Goal: Task Accomplishment & Management: Manage account settings

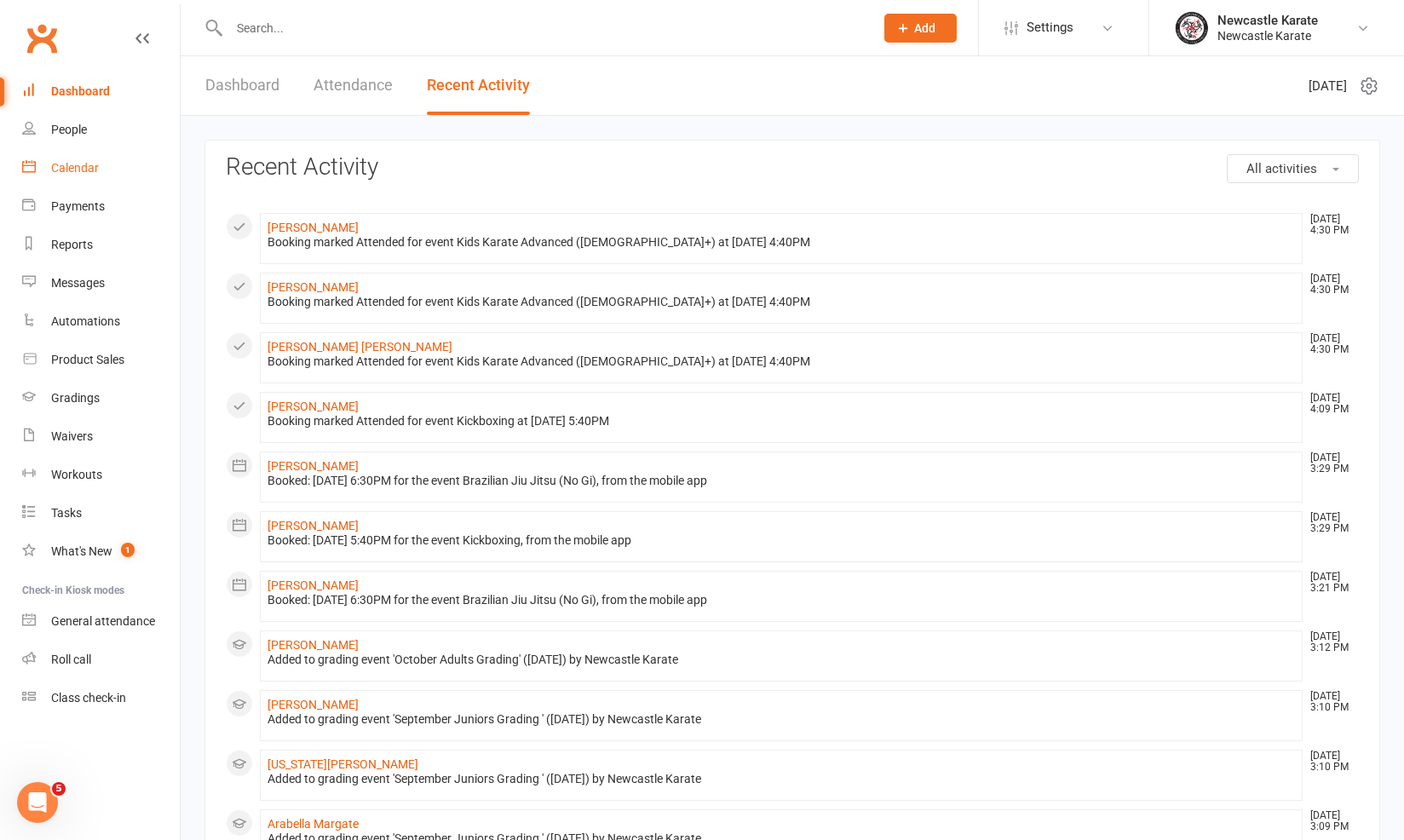
click at [84, 164] on div "Calendar" at bounding box center [74, 167] width 47 height 14
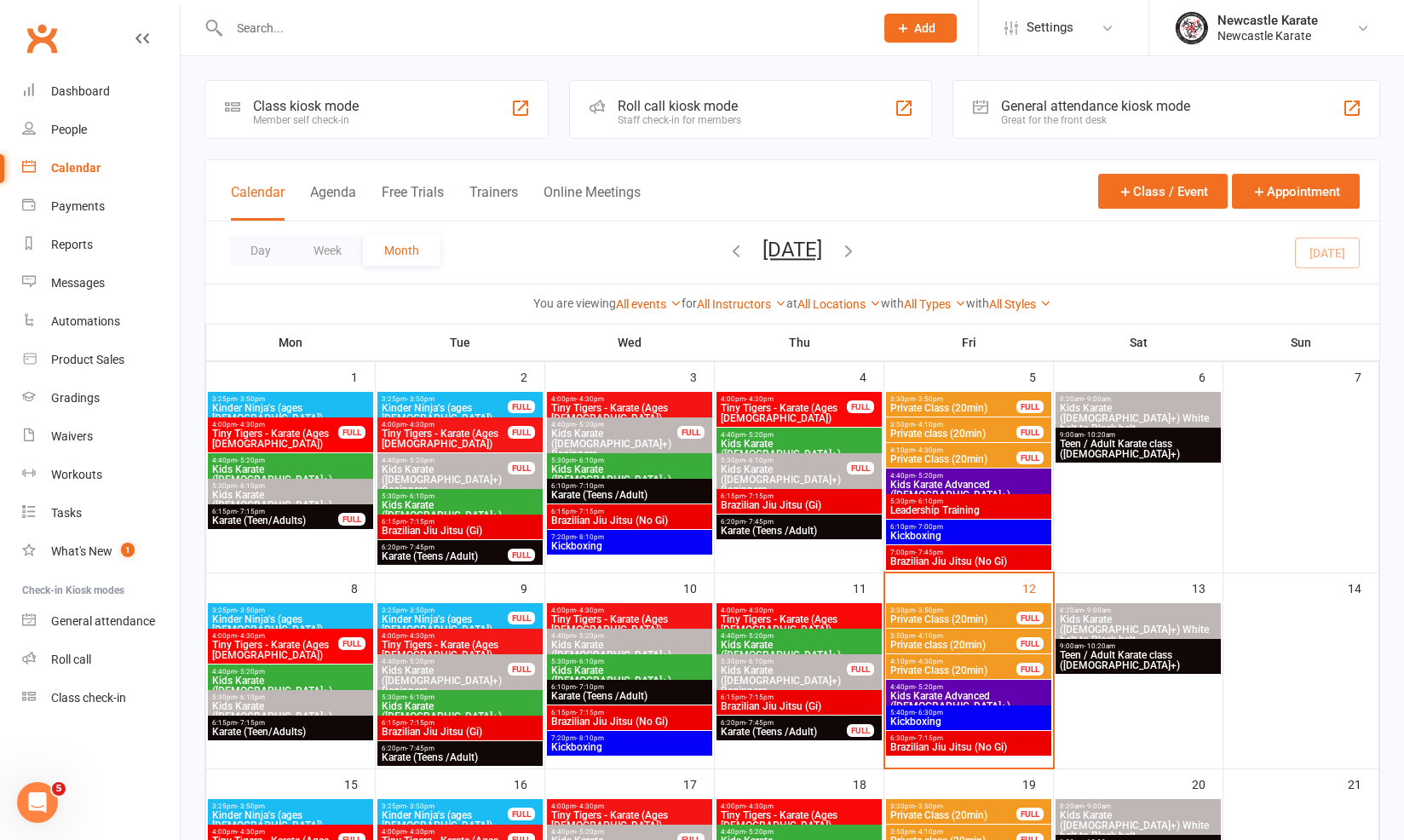
click at [959, 692] on span "Kids Karate Advanced ([DEMOGRAPHIC_DATA]+)" at bounding box center [968, 702] width 159 height 20
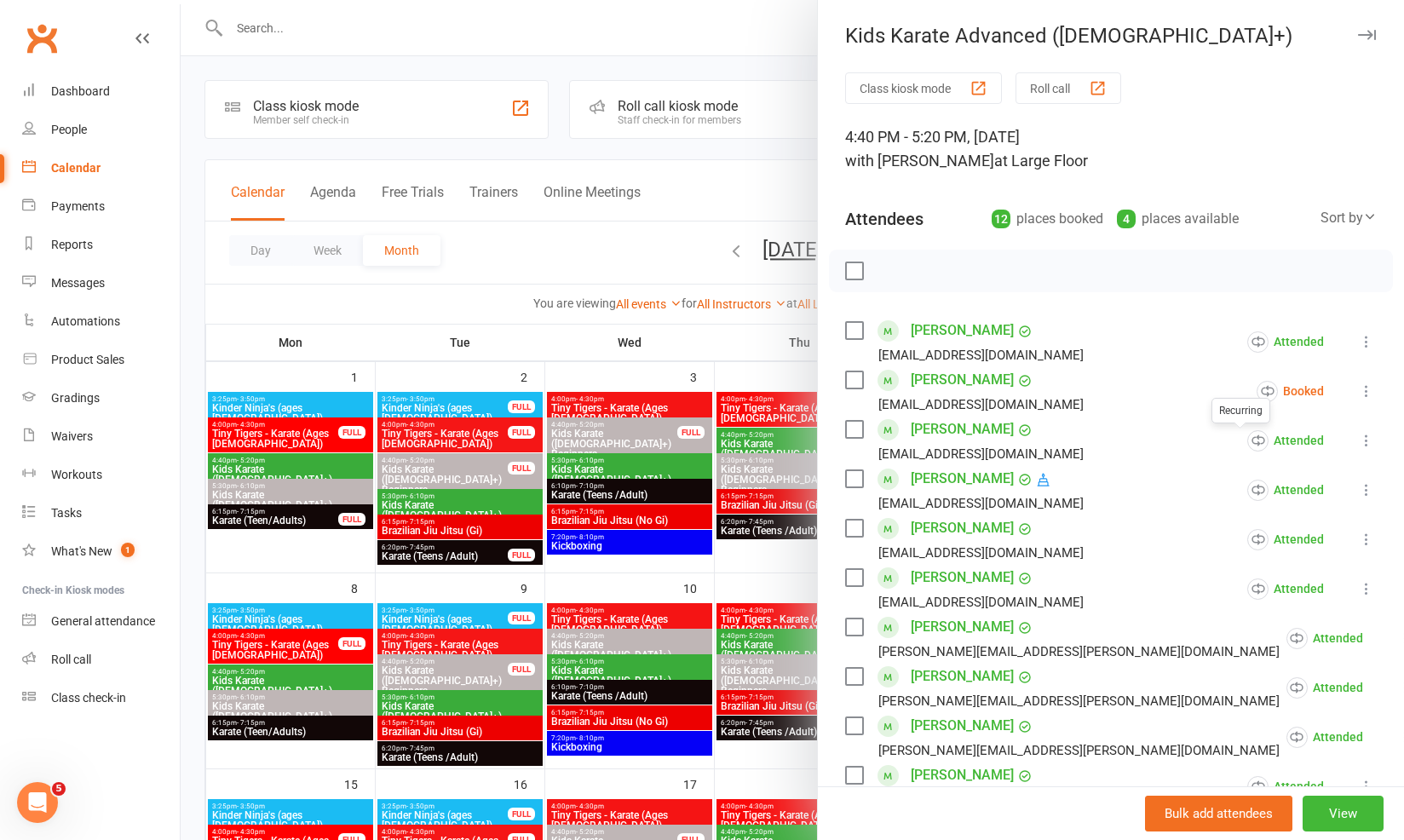
scroll to position [30, 0]
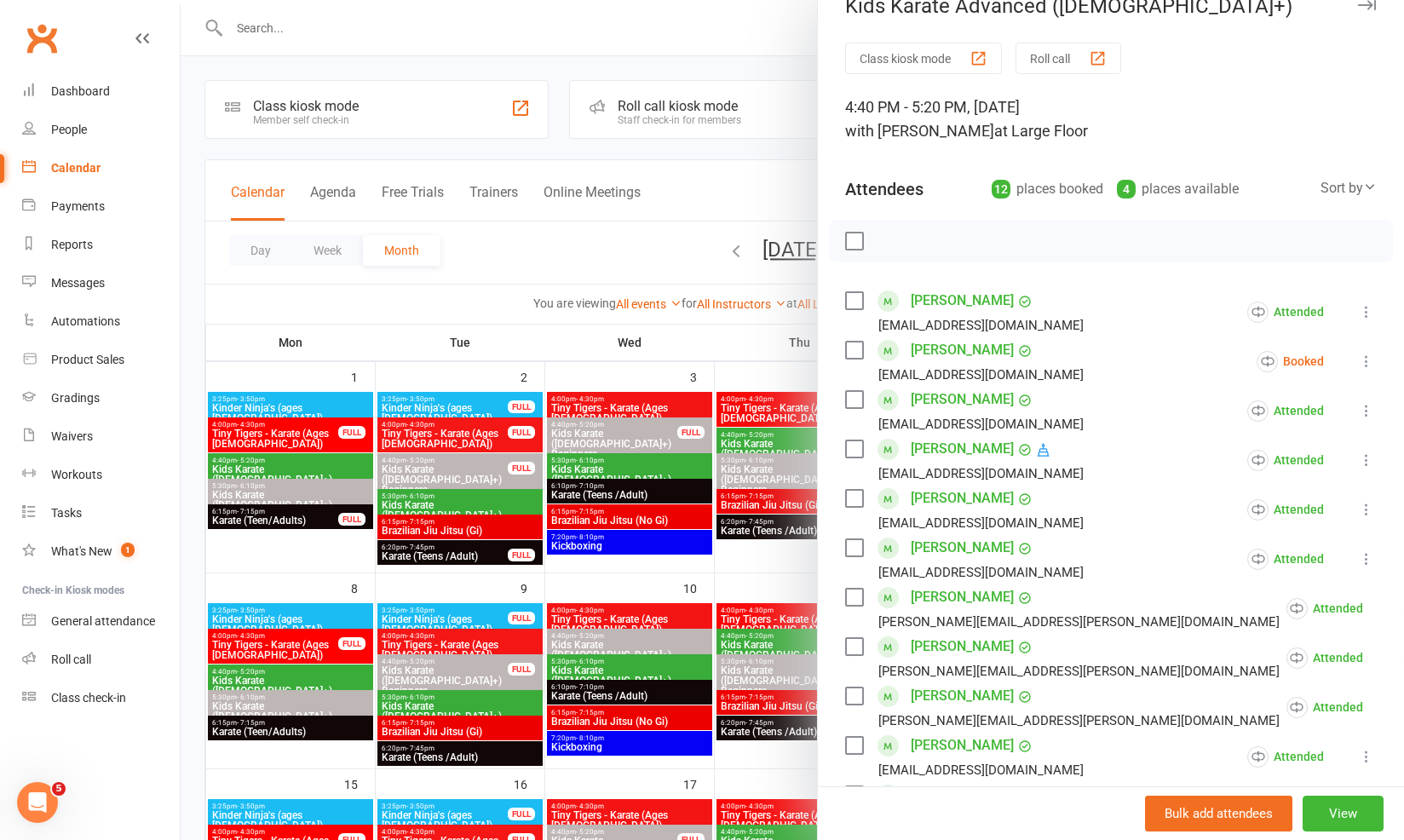
click at [1358, 357] on icon at bounding box center [1367, 361] width 17 height 17
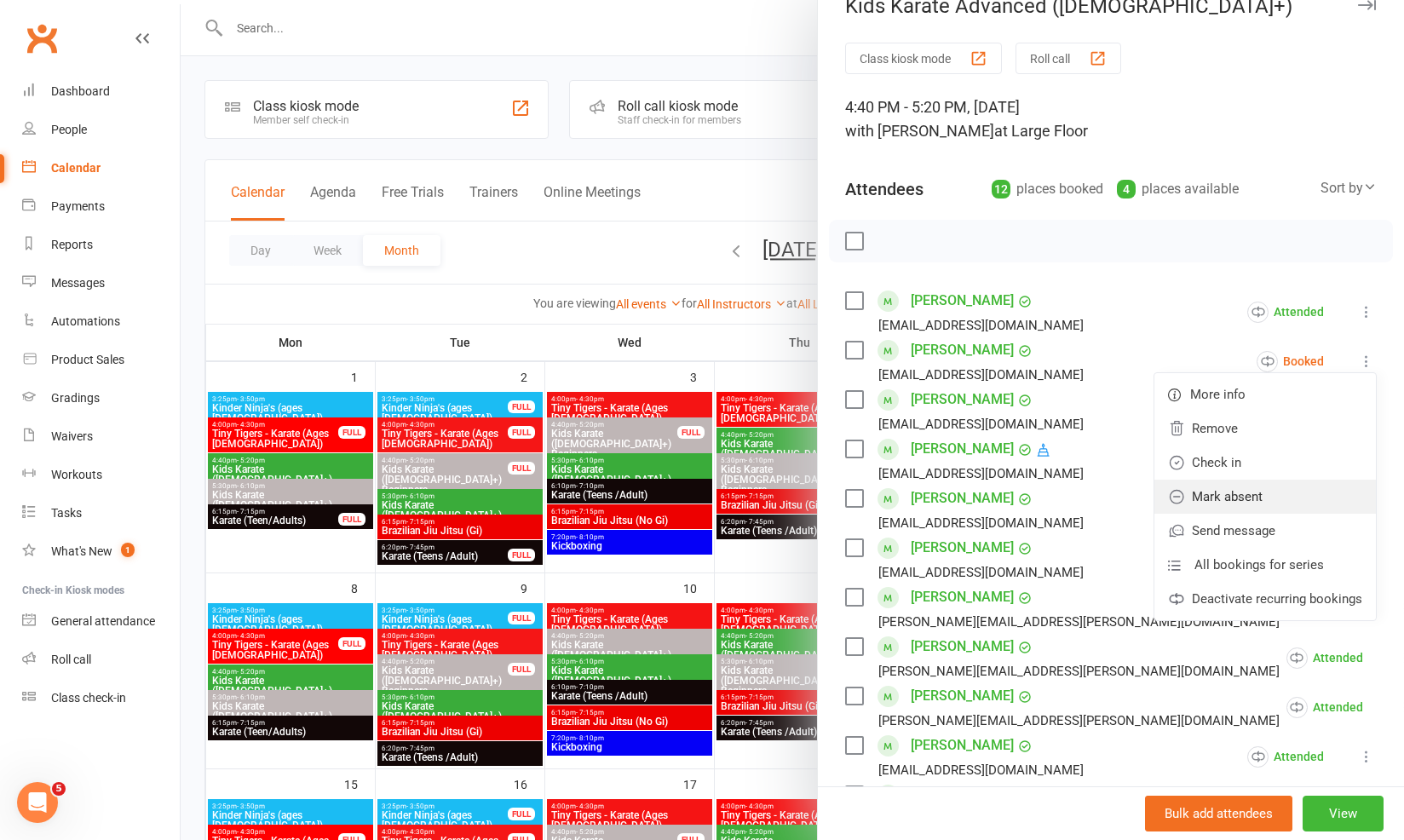
click at [1266, 500] on link "Mark absent" at bounding box center [1266, 496] width 221 height 34
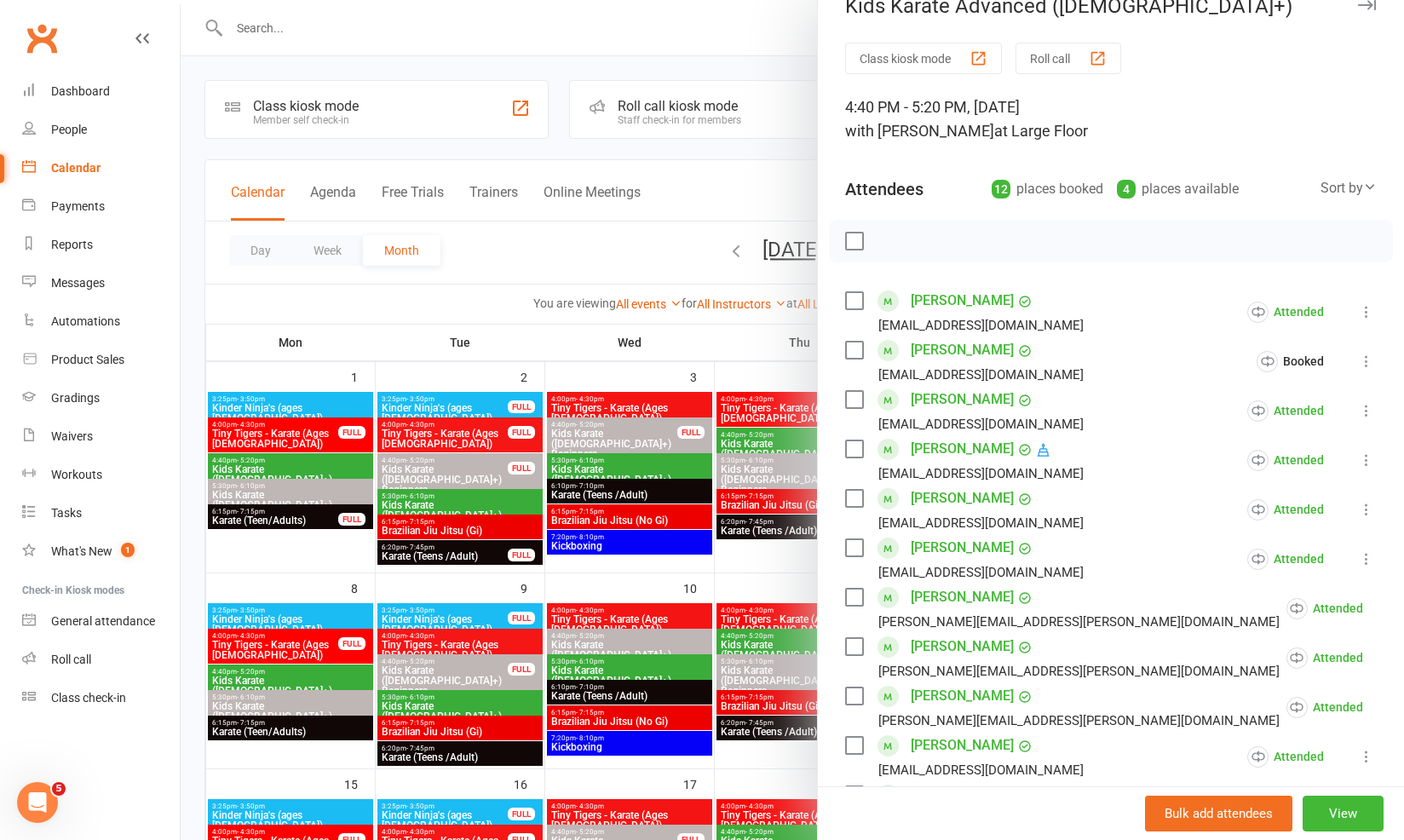
scroll to position [234, 0]
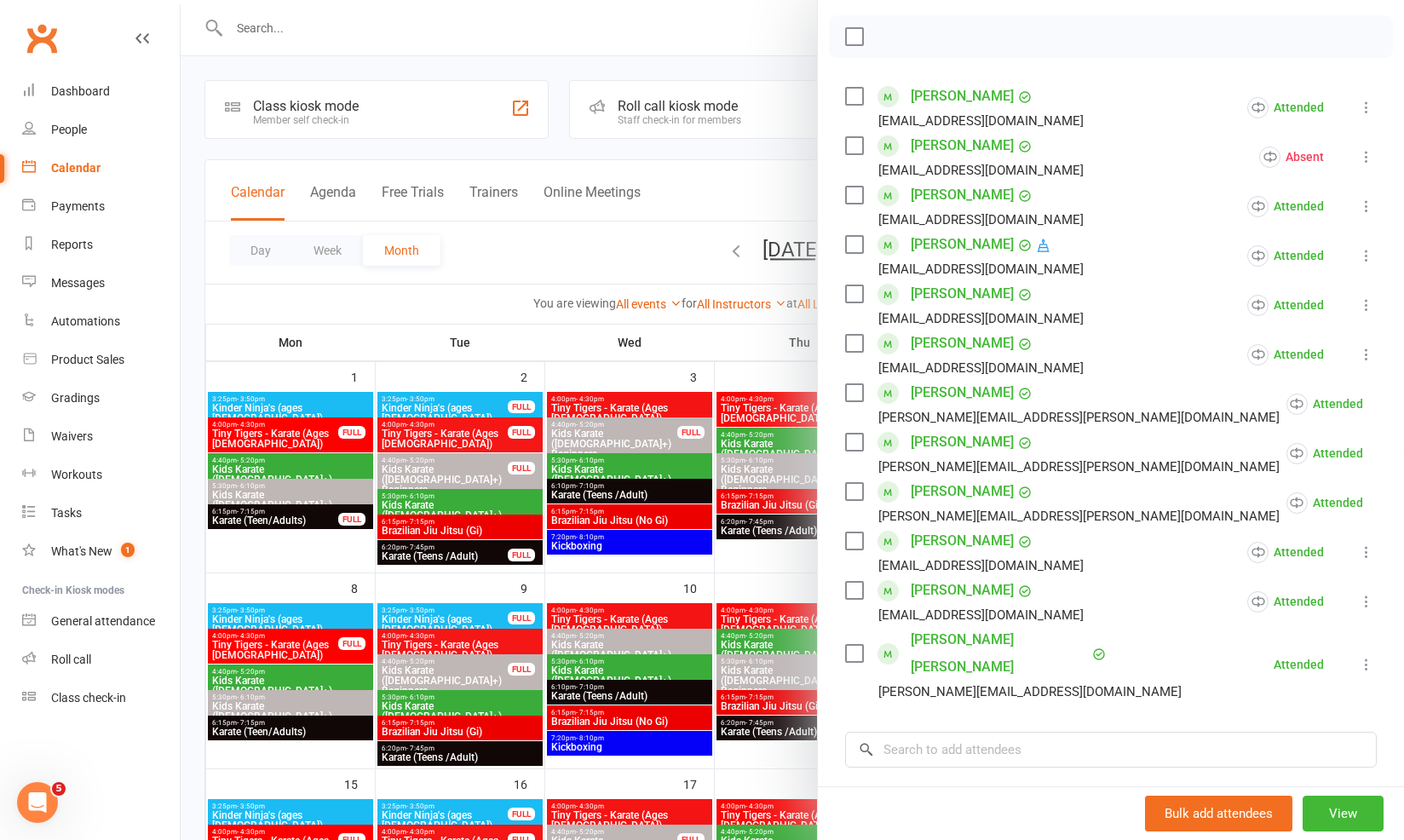
click at [419, 304] on div at bounding box center [792, 420] width 1224 height 840
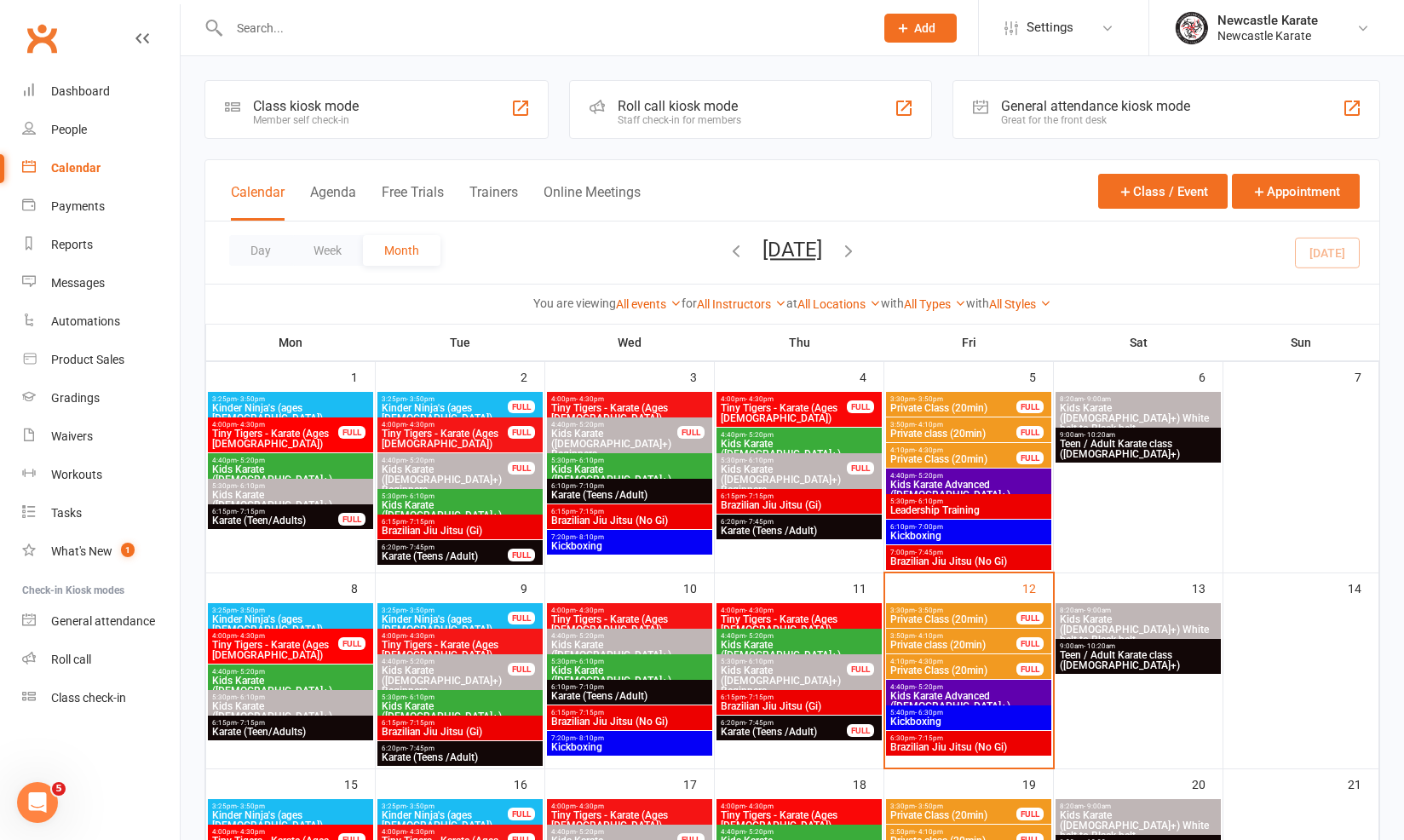
click at [942, 620] on span "Private Class (20min)" at bounding box center [953, 619] width 128 height 10
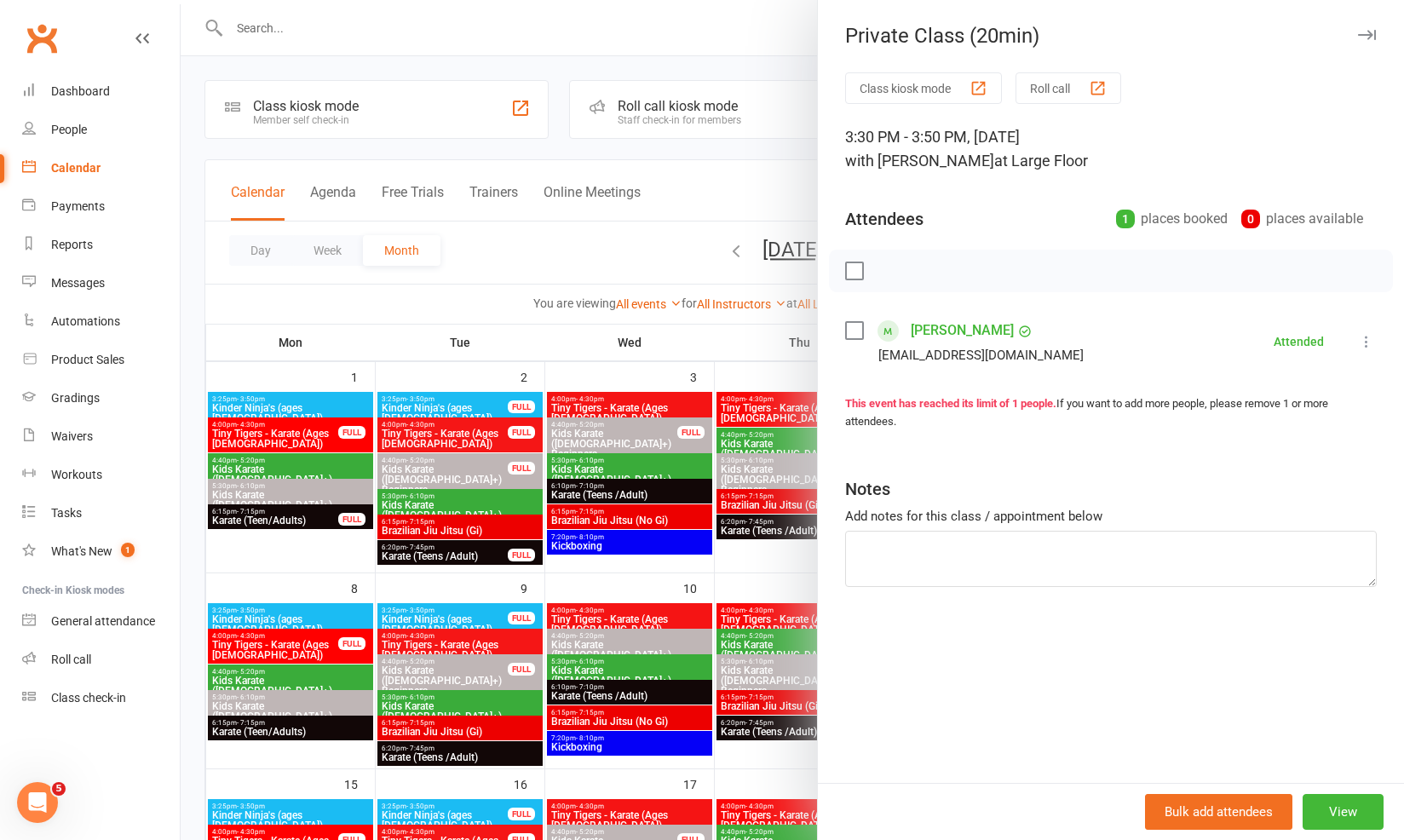
click at [704, 605] on div at bounding box center [792, 420] width 1224 height 840
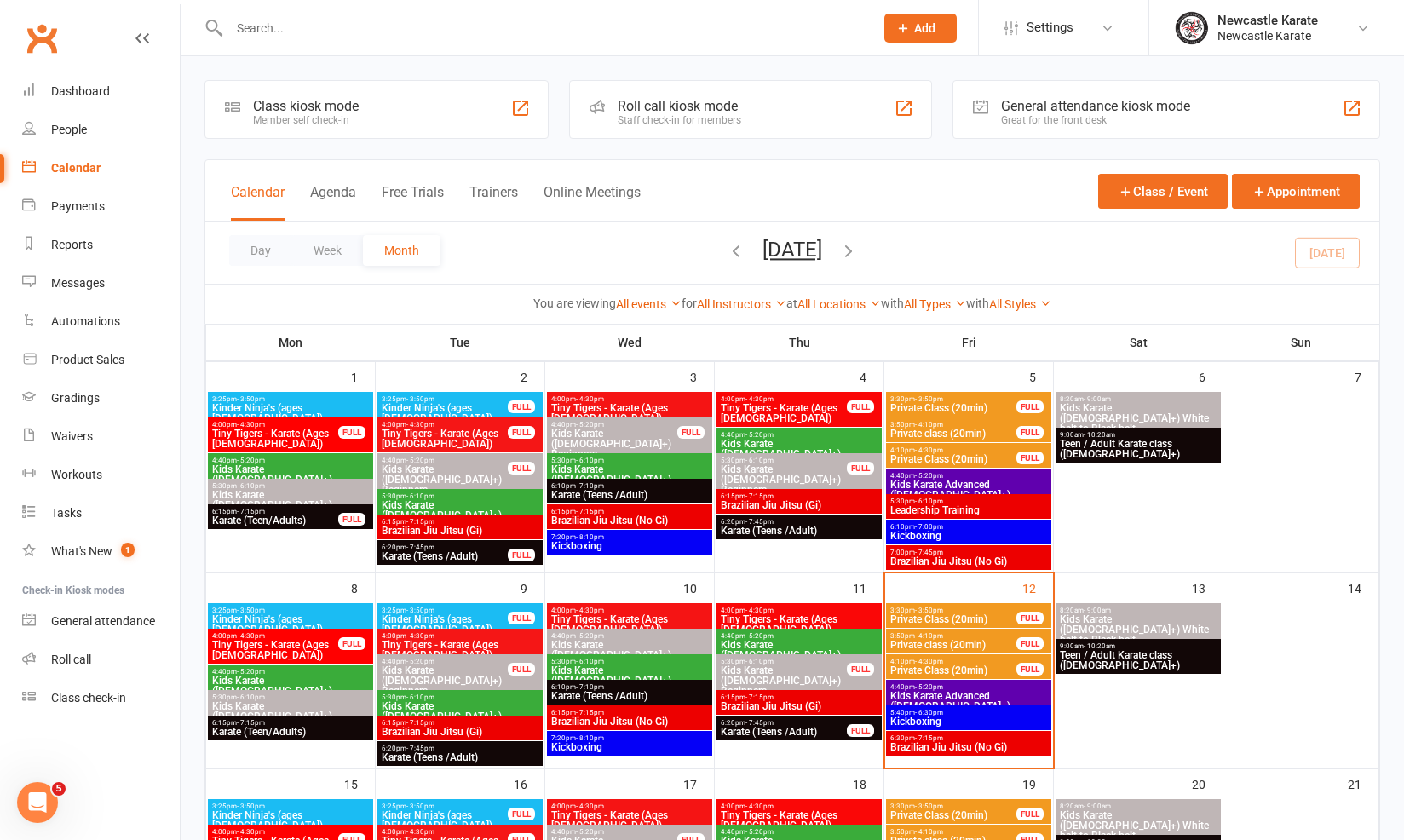
click at [889, 640] on span "Private class (20min)" at bounding box center [953, 645] width 128 height 10
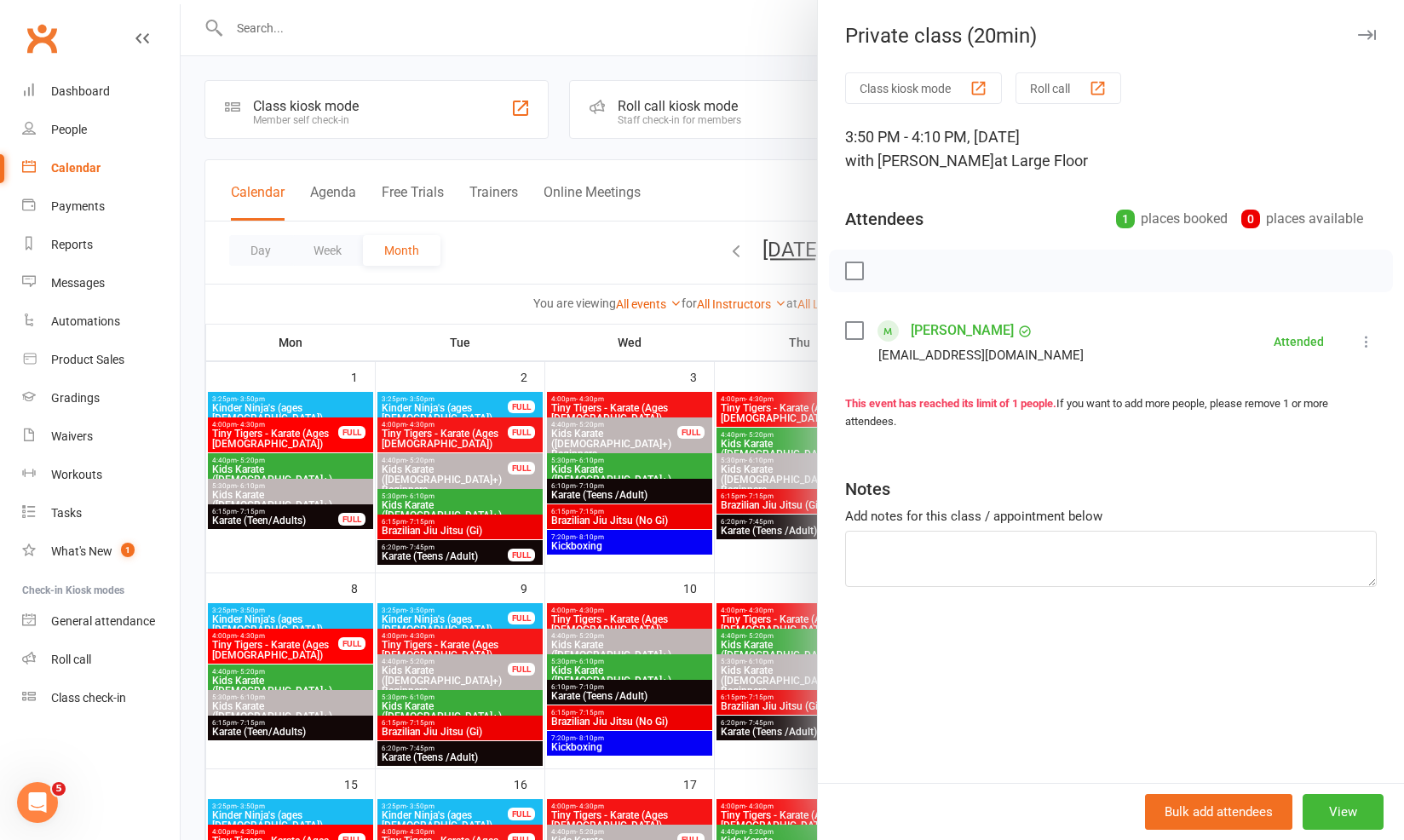
scroll to position [54, 0]
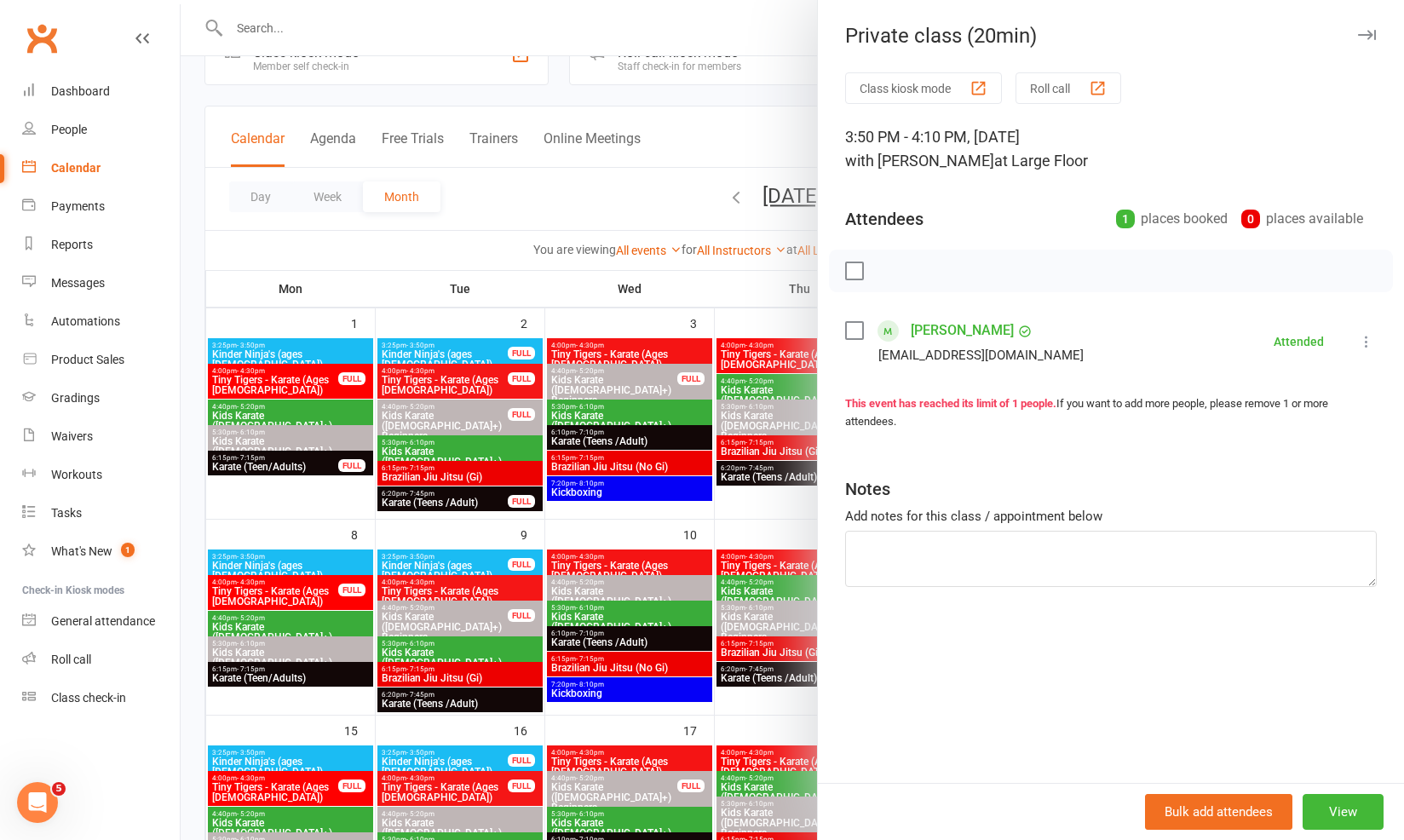
click at [623, 608] on div at bounding box center [792, 420] width 1224 height 840
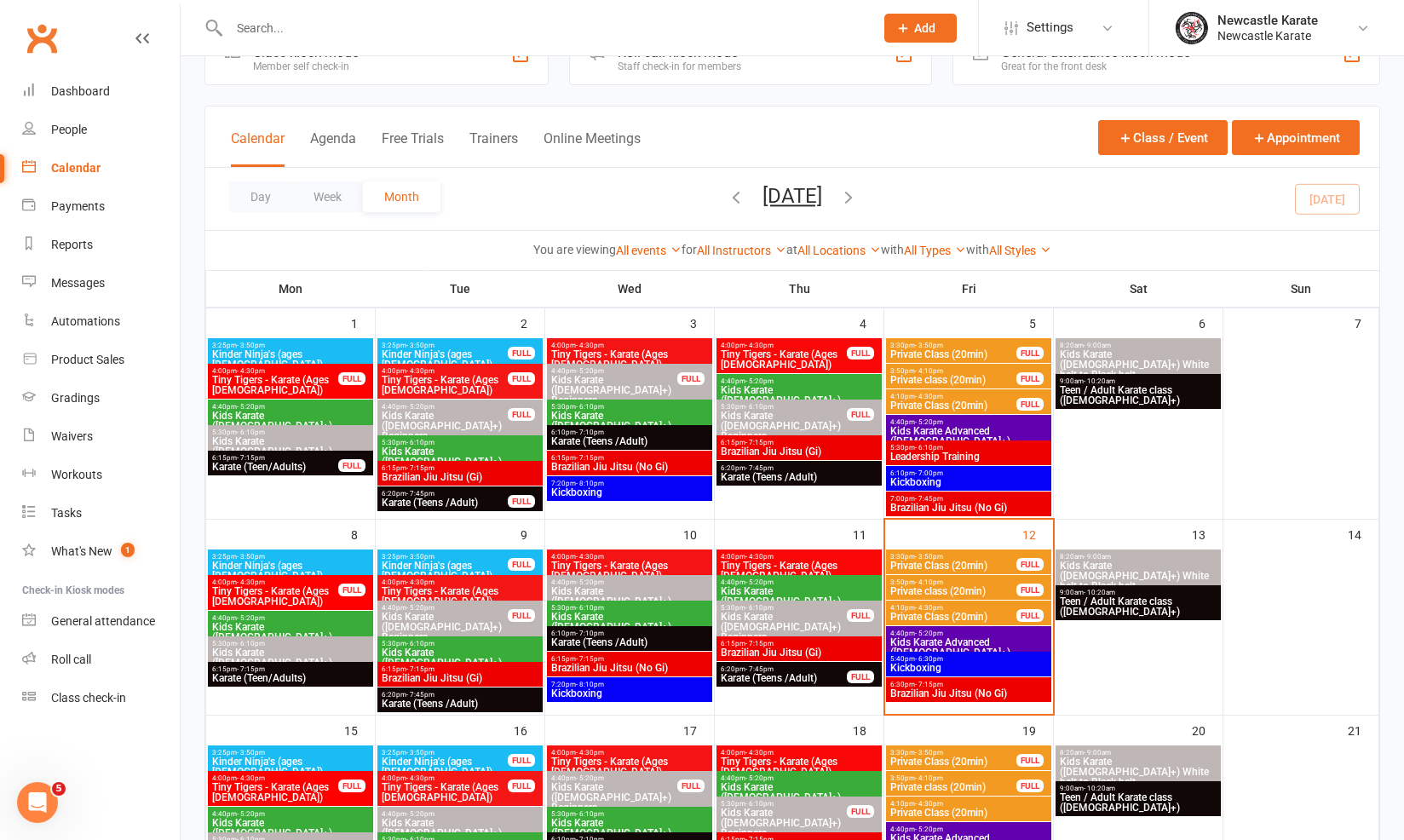
click at [940, 612] on span "Private Class (20min)" at bounding box center [953, 616] width 128 height 10
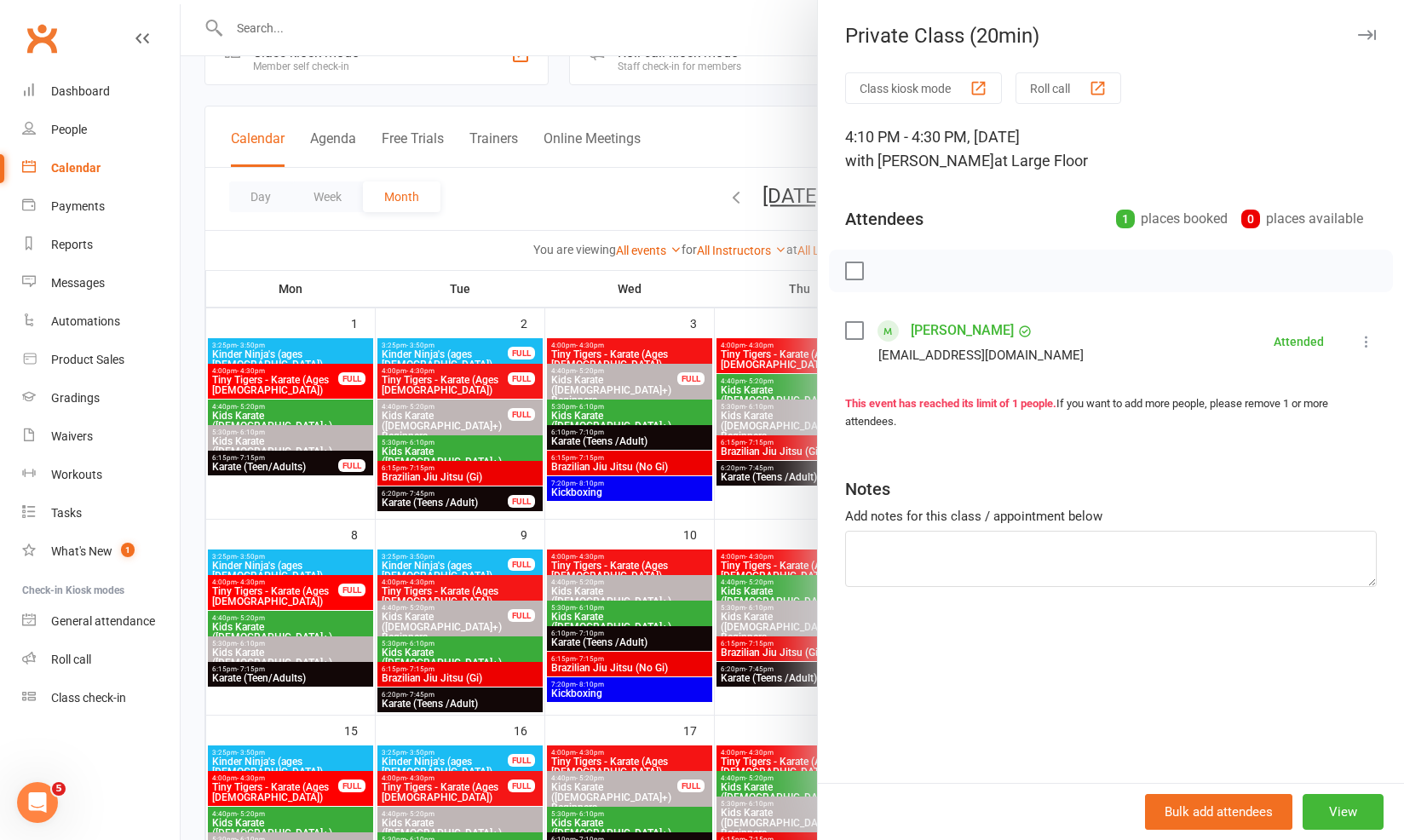
scroll to position [149, 0]
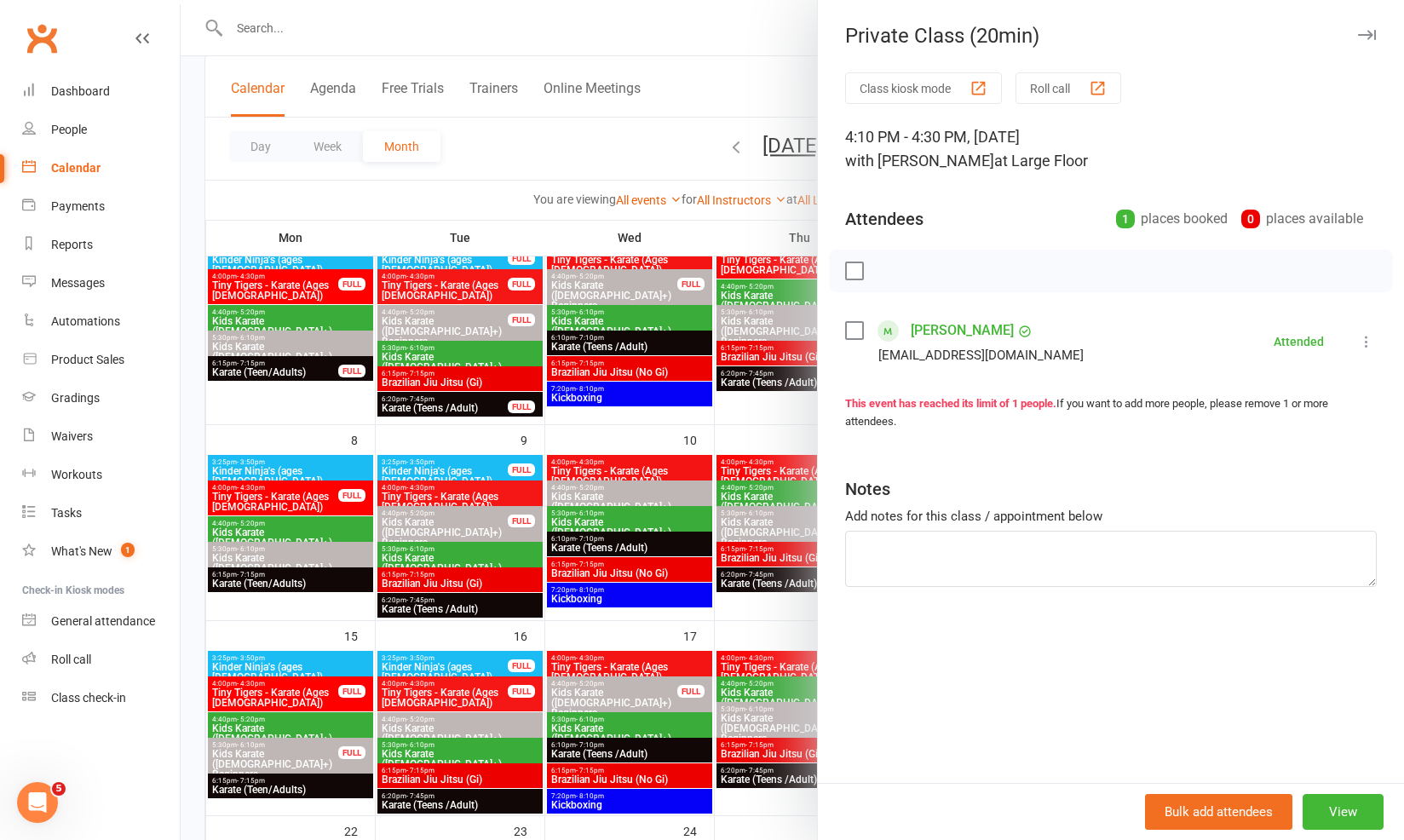
click at [711, 588] on div at bounding box center [792, 420] width 1224 height 840
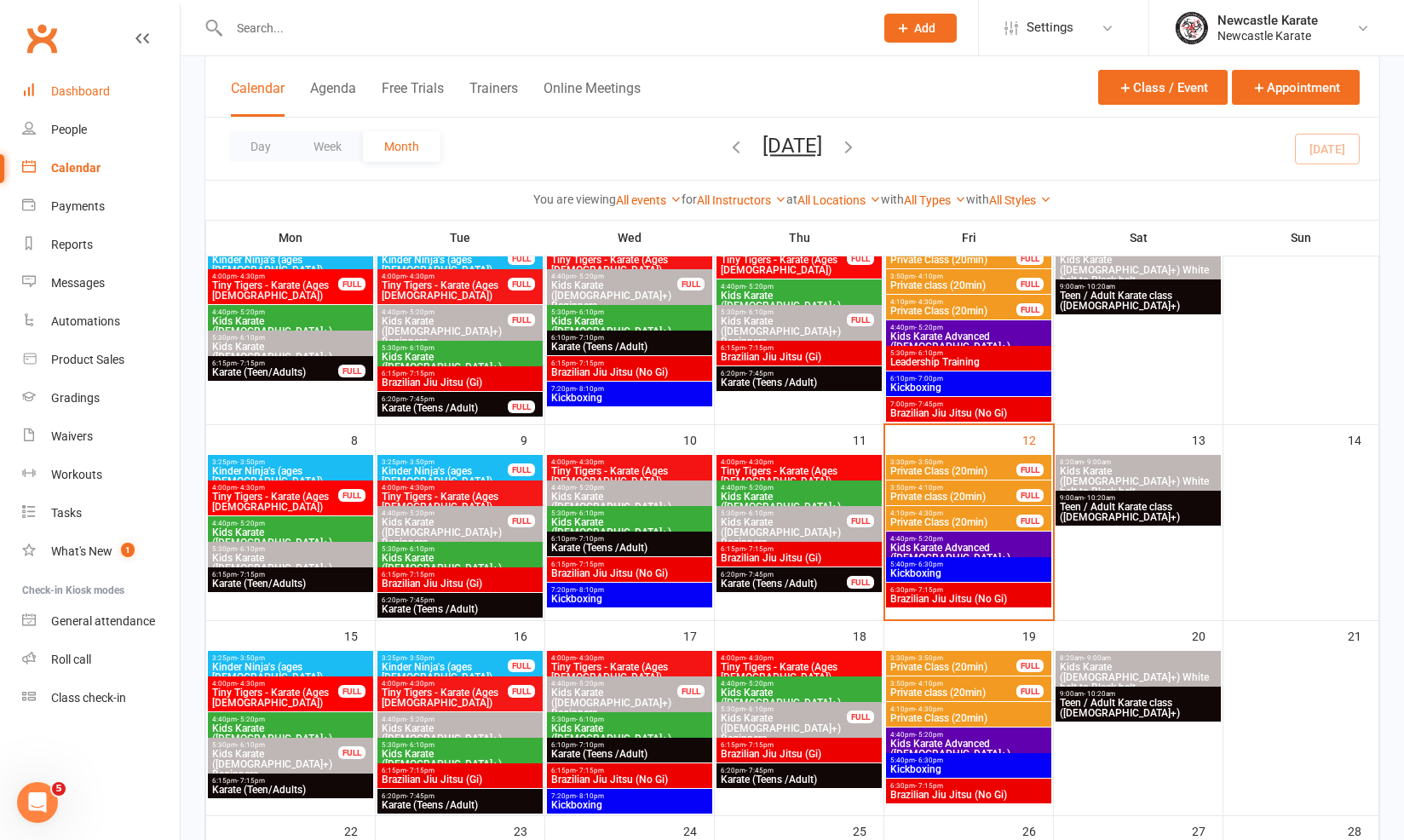
click at [75, 97] on div "Dashboard" at bounding box center [80, 91] width 59 height 14
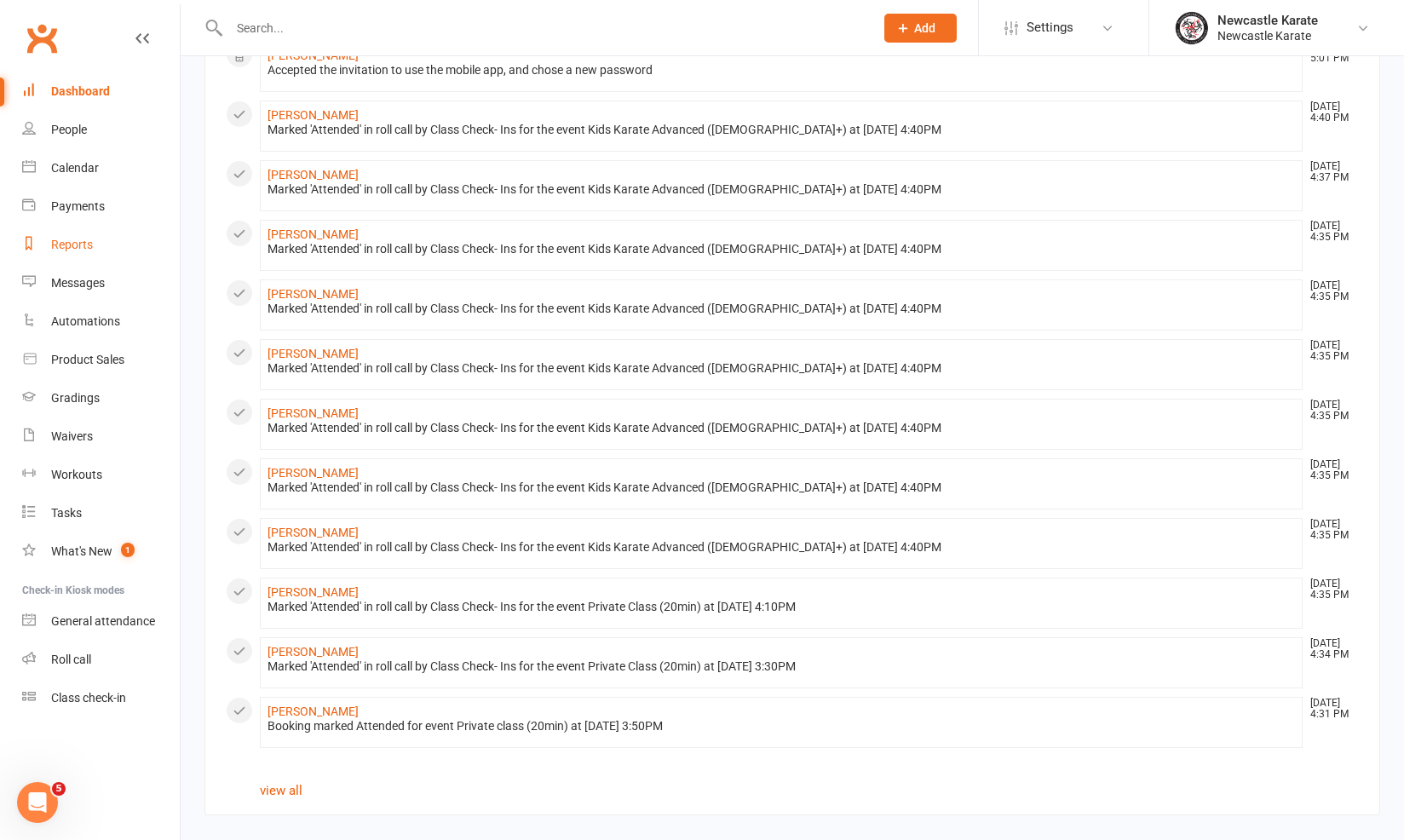
scroll to position [125, 0]
